Goal: Information Seeking & Learning: Understand process/instructions

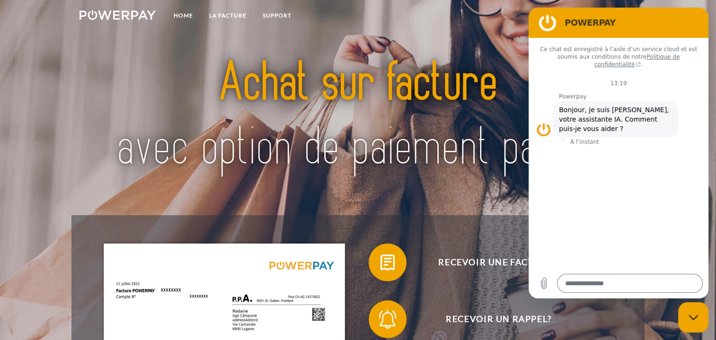
click at [698, 321] on div "Fermer la fenêtre de messagerie" at bounding box center [693, 317] width 28 height 28
type textarea "*"
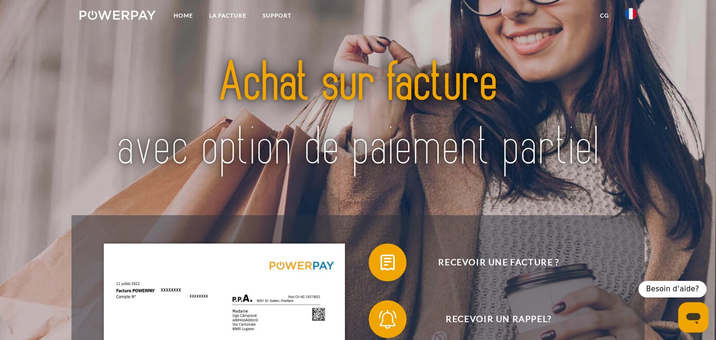
click at [601, 13] on link "CG" at bounding box center [604, 15] width 25 height 17
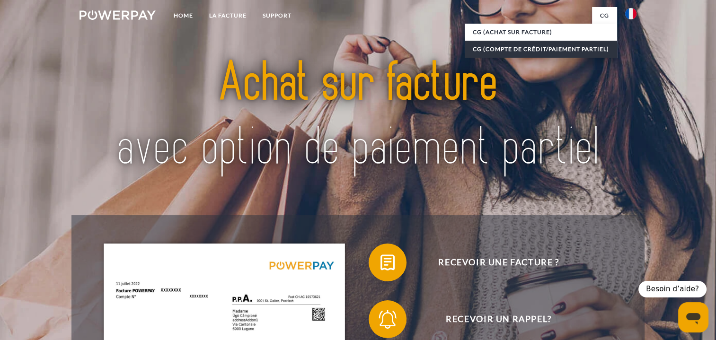
click at [534, 48] on link "CG (Compte de crédit/paiement partiel)" at bounding box center [541, 49] width 152 height 17
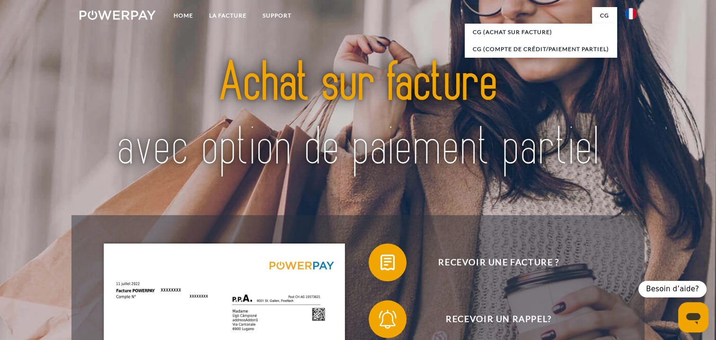
click at [596, 67] on img at bounding box center [358, 116] width 502 height 164
click at [628, 9] on img at bounding box center [630, 13] width 11 height 11
click at [197, 16] on link "Home" at bounding box center [183, 15] width 35 height 17
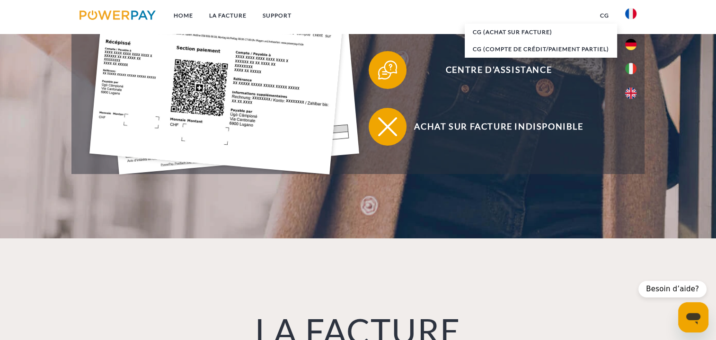
scroll to position [426, 0]
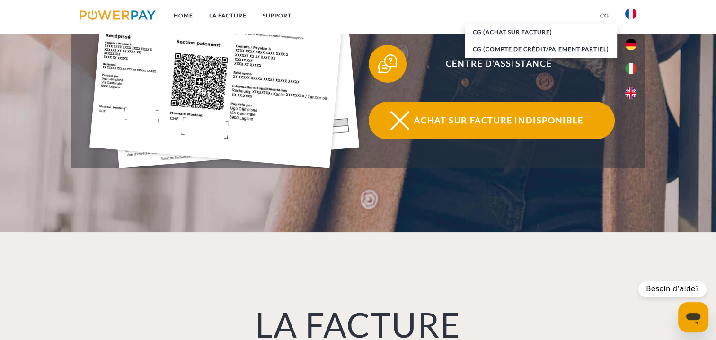
click at [392, 132] on span at bounding box center [385, 120] width 47 height 47
